Goal: Task Accomplishment & Management: Manage account settings

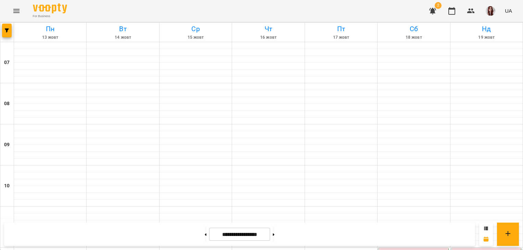
scroll to position [427, 0]
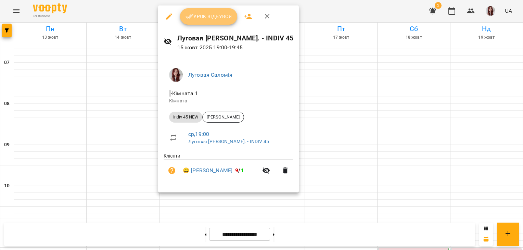
click at [206, 16] on span "Урок відбувся" at bounding box center [208, 16] width 47 height 8
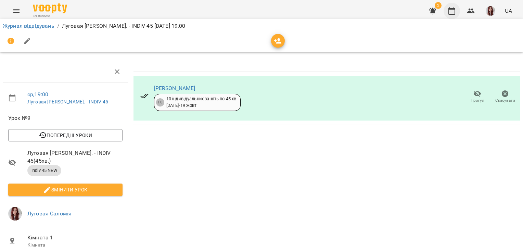
click at [448, 11] on icon "button" at bounding box center [452, 11] width 8 height 8
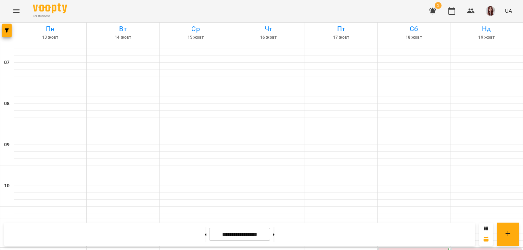
scroll to position [480, 0]
